Goal: Find specific page/section: Find specific page/section

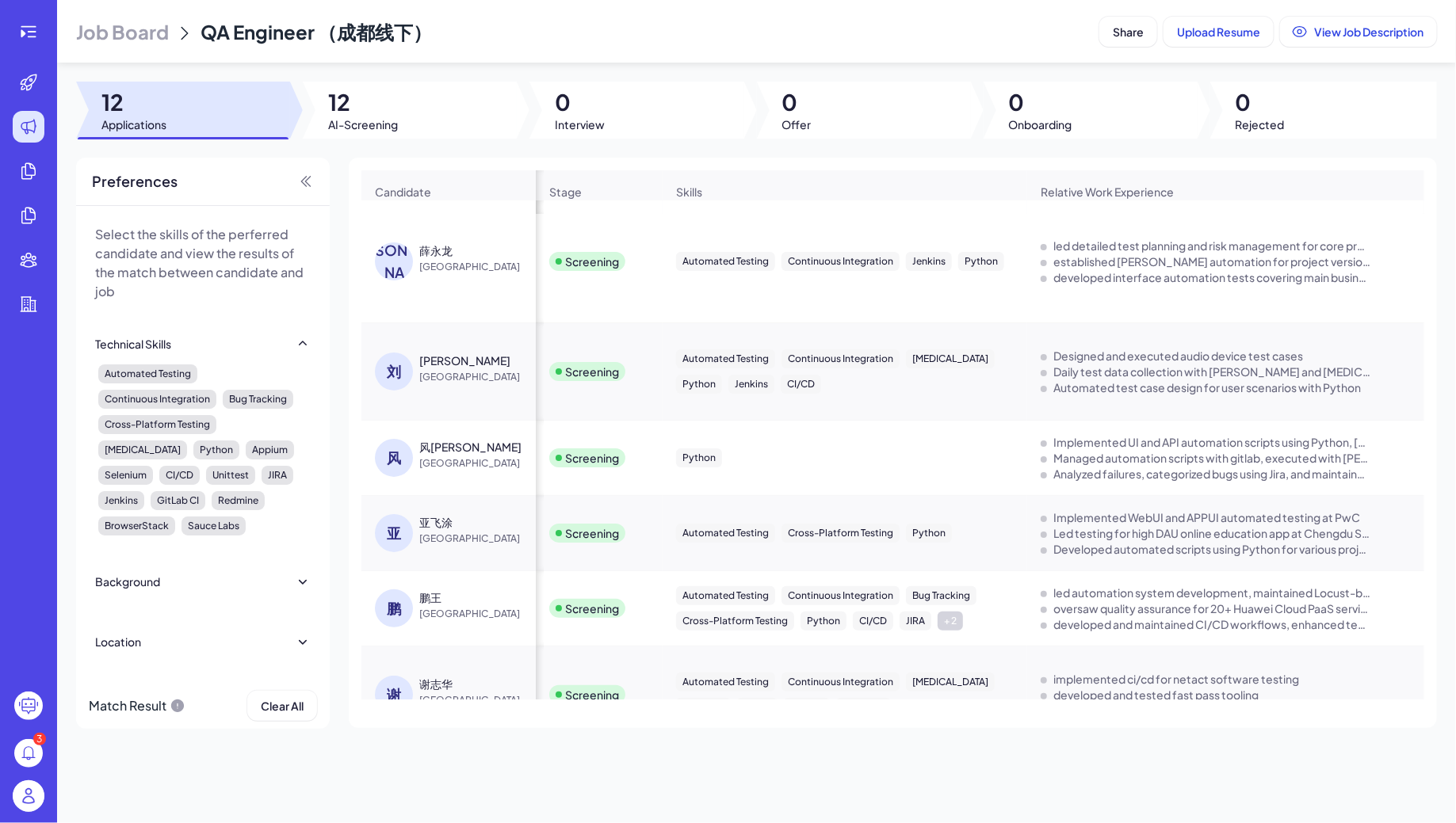
scroll to position [0, 1045]
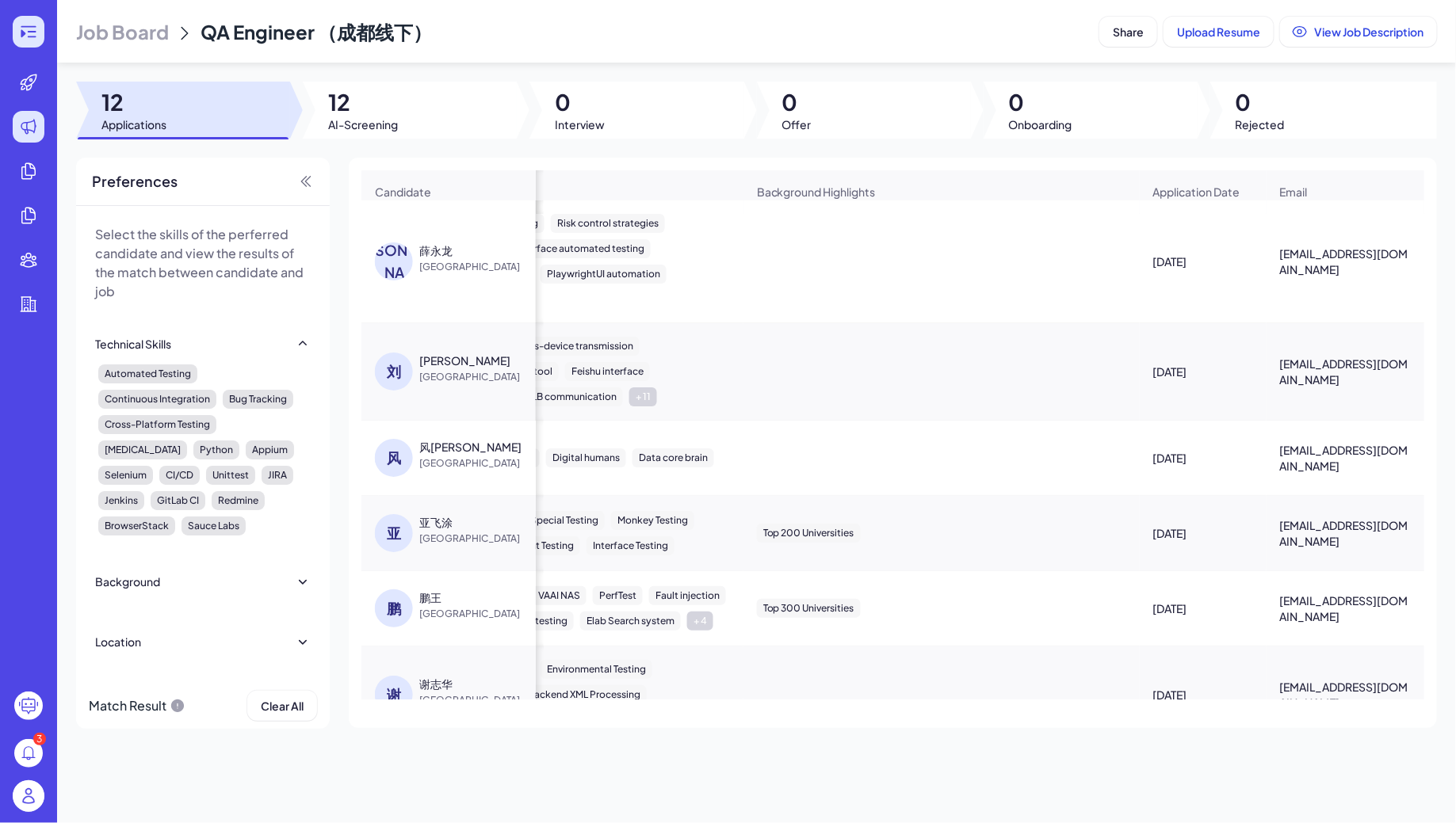
click at [34, 32] on icon at bounding box center [32, 32] width 9 height 2
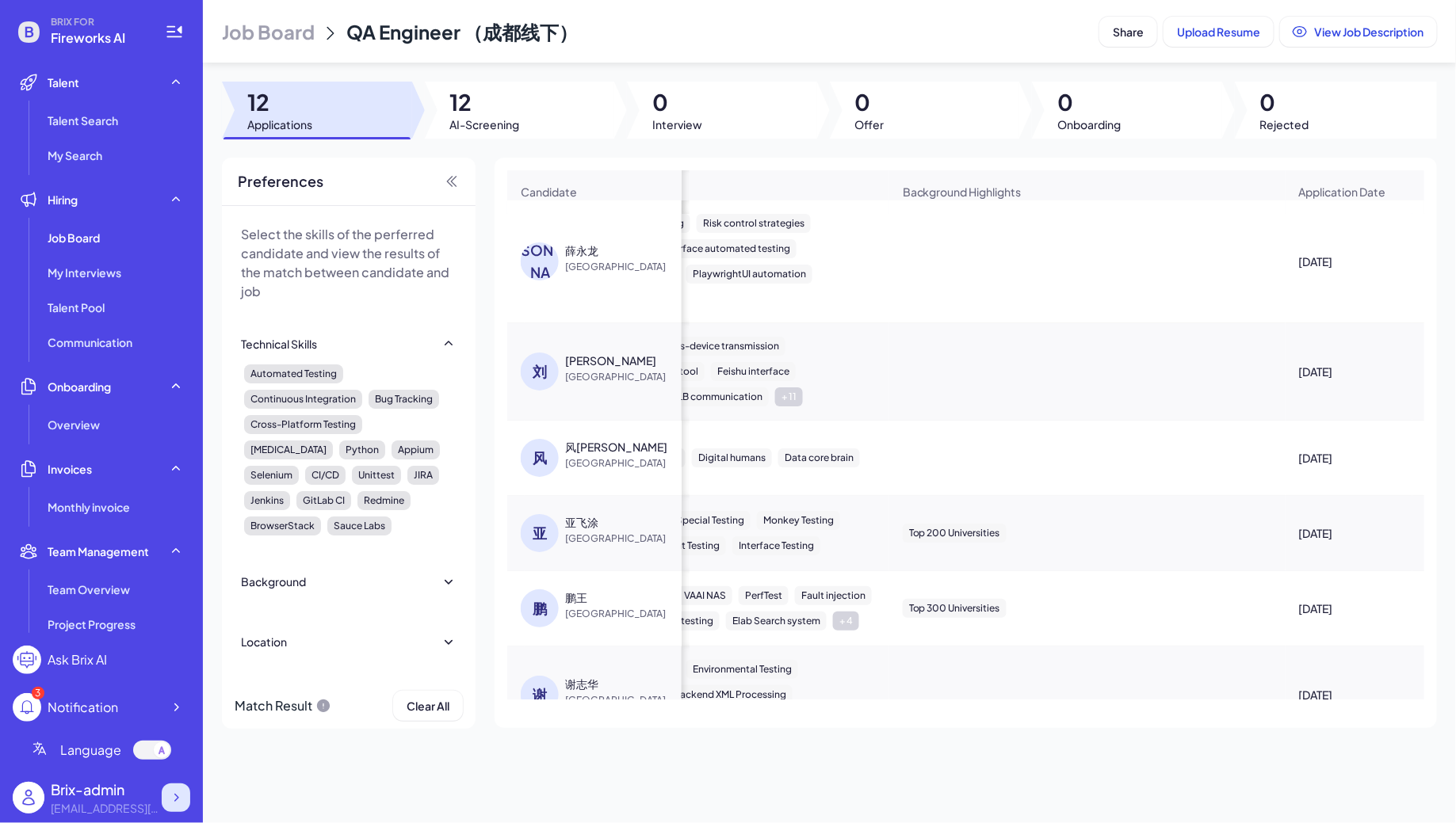
click at [179, 797] on icon at bounding box center [176, 798] width 16 height 16
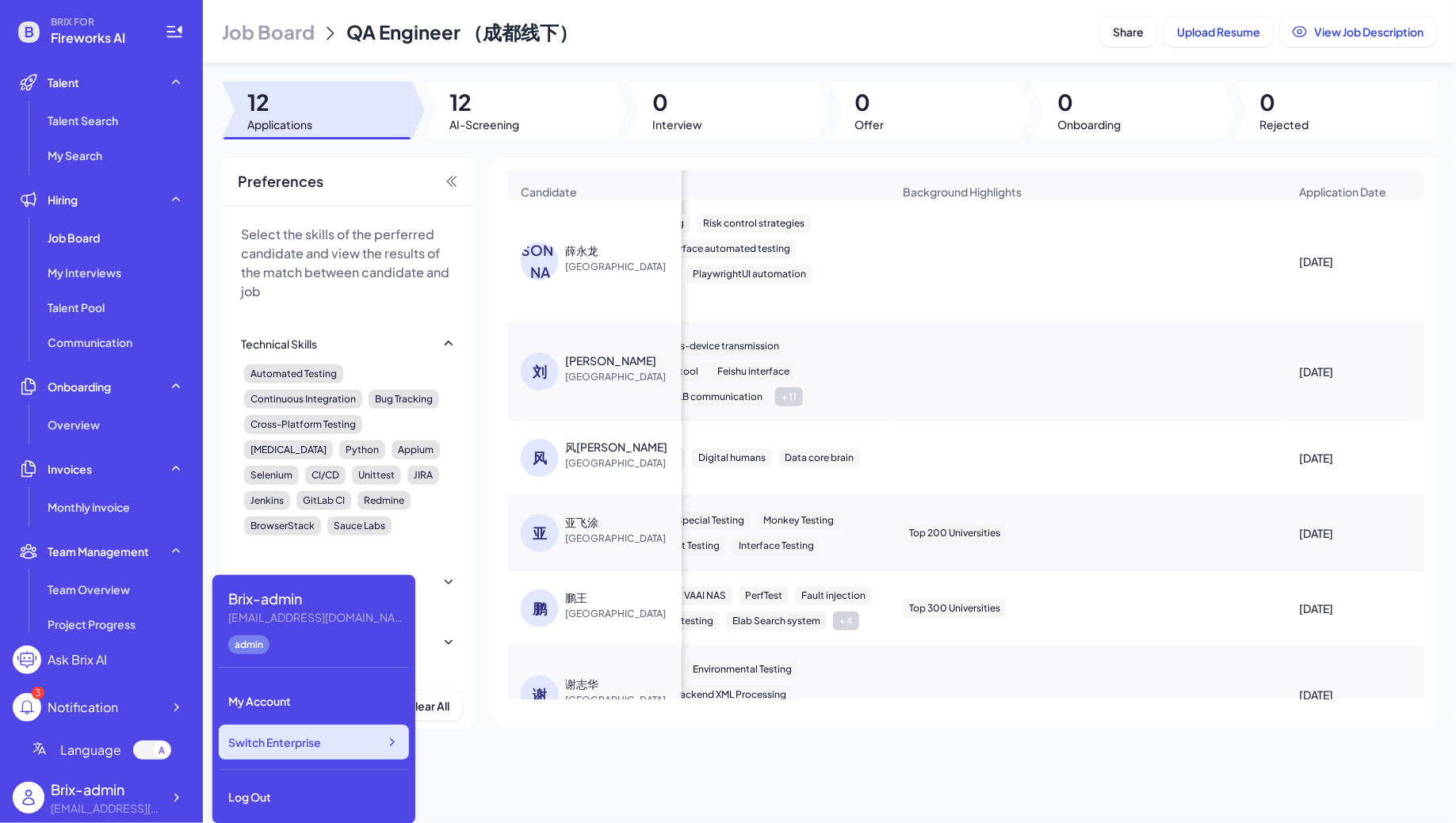
click at [342, 732] on div "Switch Enterprise" at bounding box center [313, 742] width 190 height 35
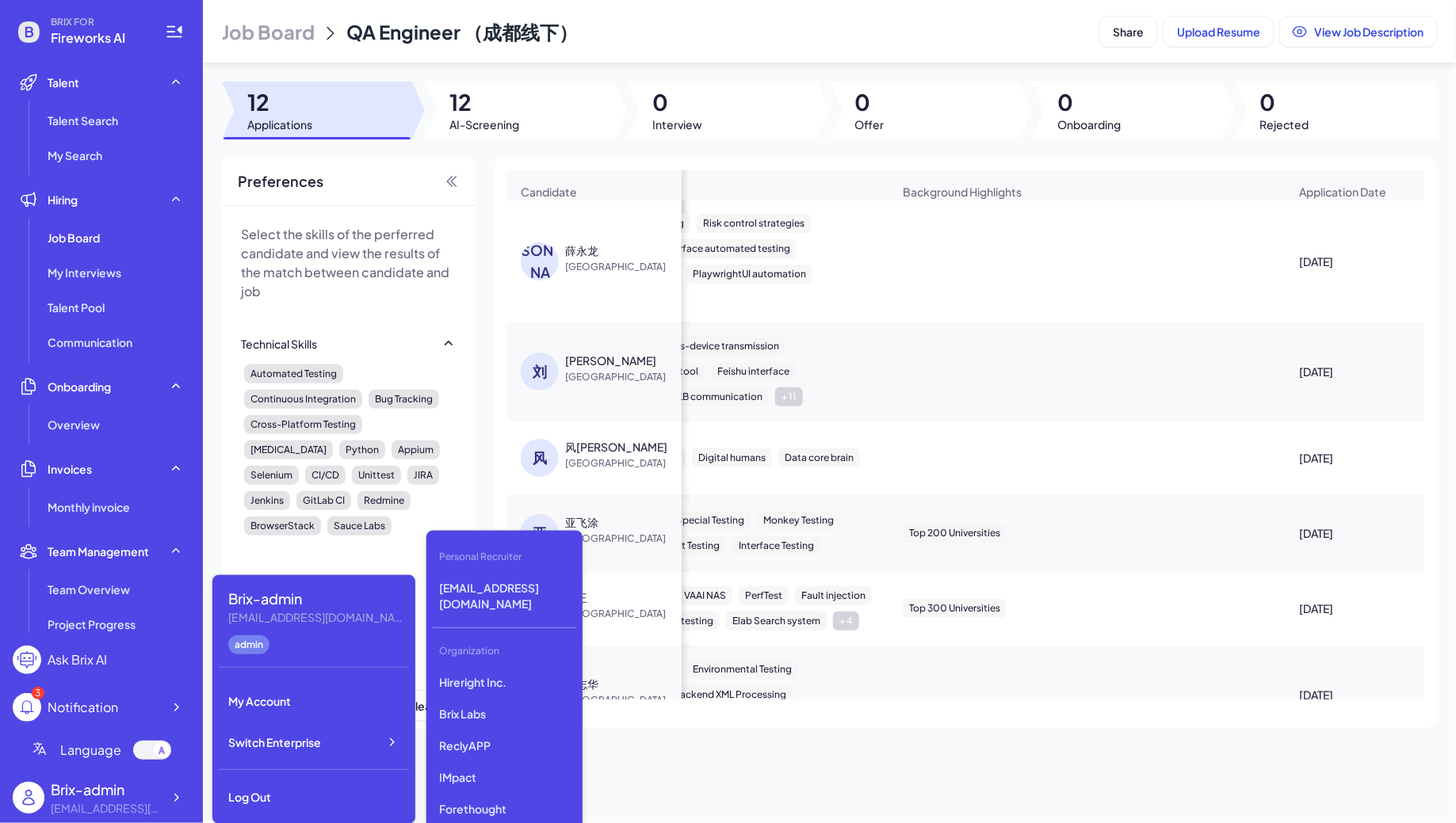
scroll to position [2754, 0]
click at [486, 735] on p "Reverie AI" at bounding box center [504, 748] width 143 height 29
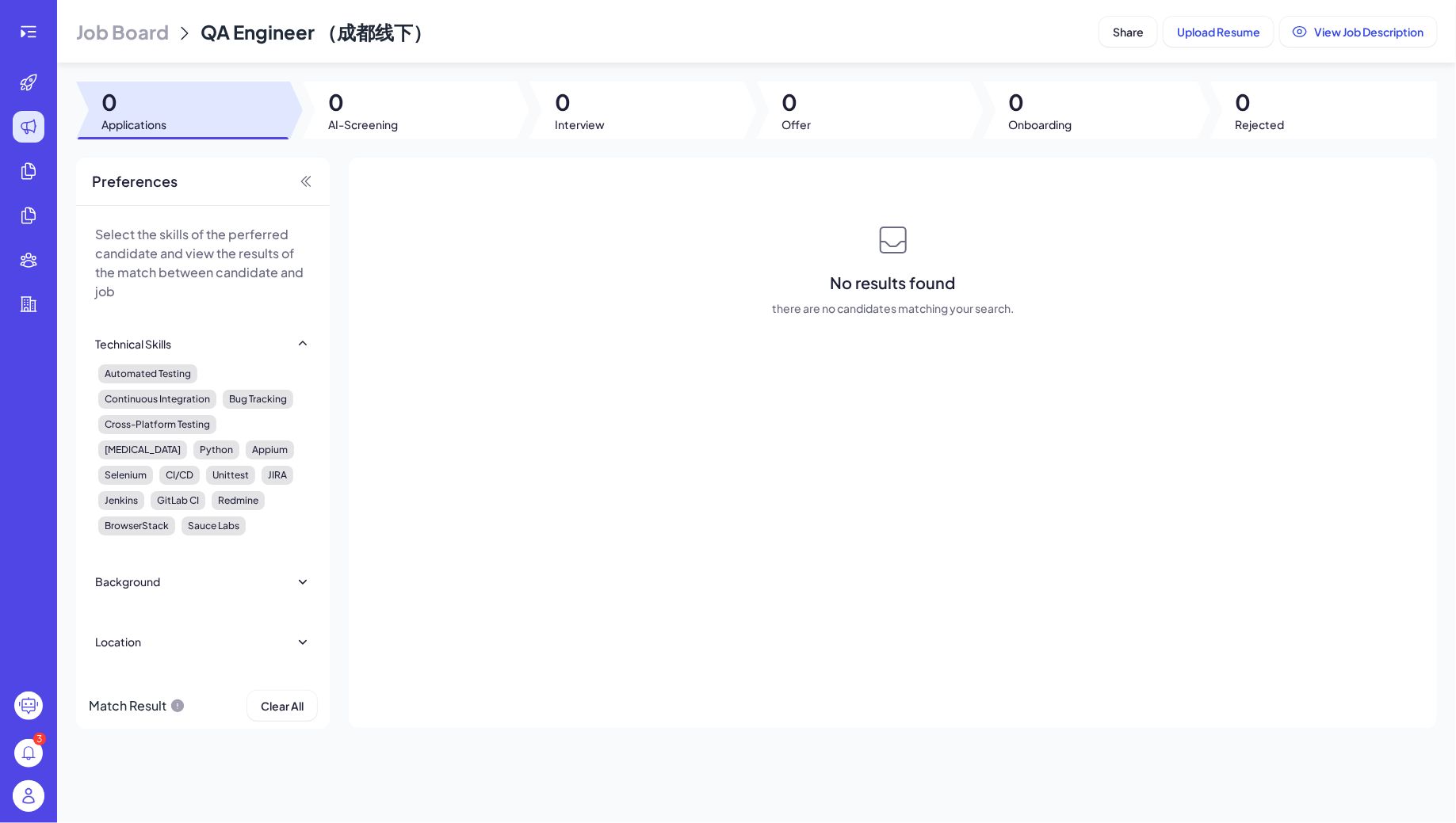
click at [121, 30] on span "Job Board" at bounding box center [122, 31] width 93 height 25
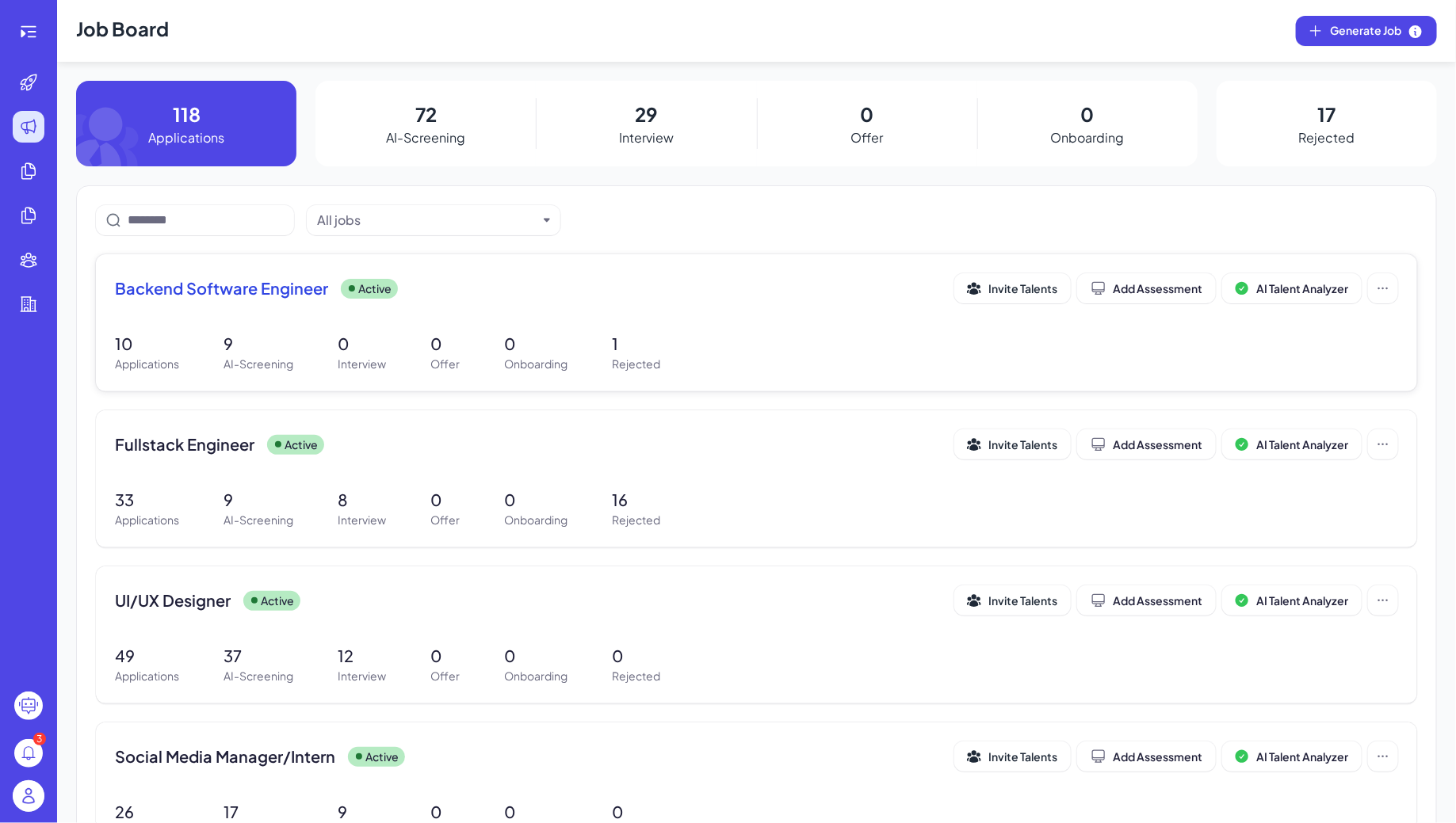
click at [422, 300] on div "Backend Software Engineer Active Invite Talents Add Assessment AI Talent Analyz…" at bounding box center [756, 288] width 1283 height 30
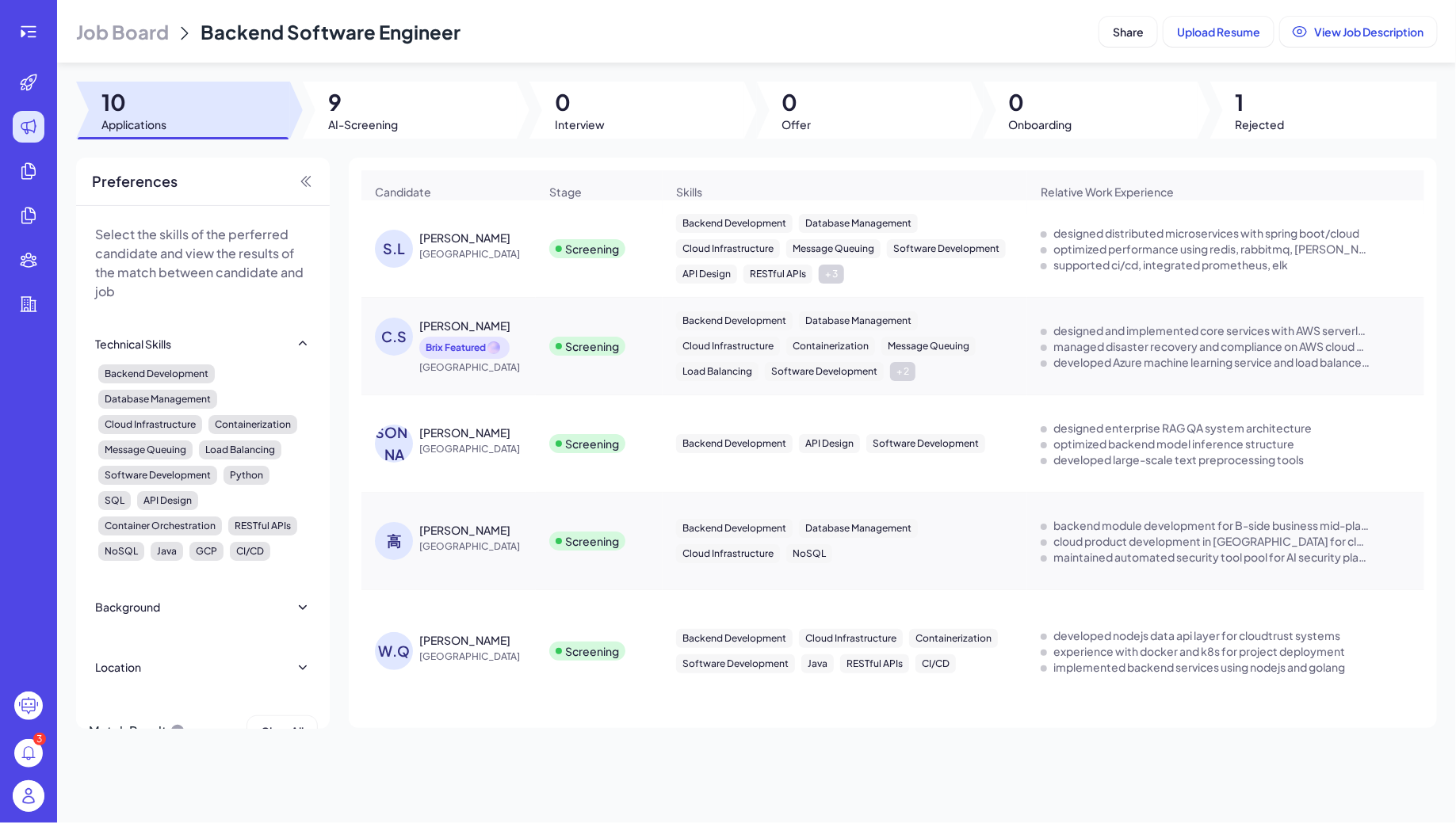
click at [447, 239] on div "[PERSON_NAME]" at bounding box center [464, 238] width 91 height 16
